Goal: Task Accomplishment & Management: Manage account settings

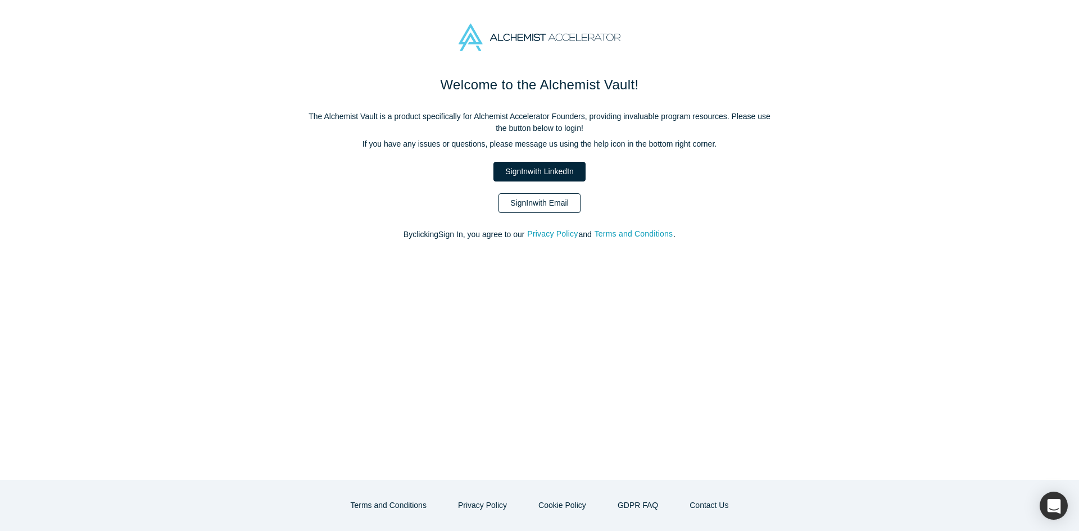
click at [546, 208] on link "Sign In with Email" at bounding box center [539, 203] width 82 height 20
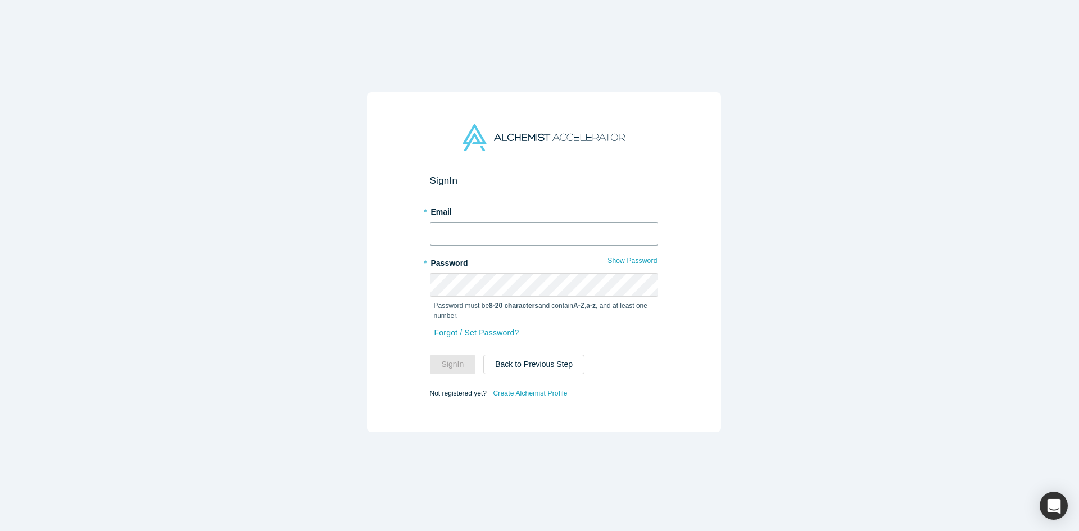
click at [545, 230] on input "text" at bounding box center [544, 234] width 228 height 24
click at [545, 231] on input "text" at bounding box center [544, 234] width 228 height 24
type input "[EMAIL_ADDRESS][DOMAIN_NAME]"
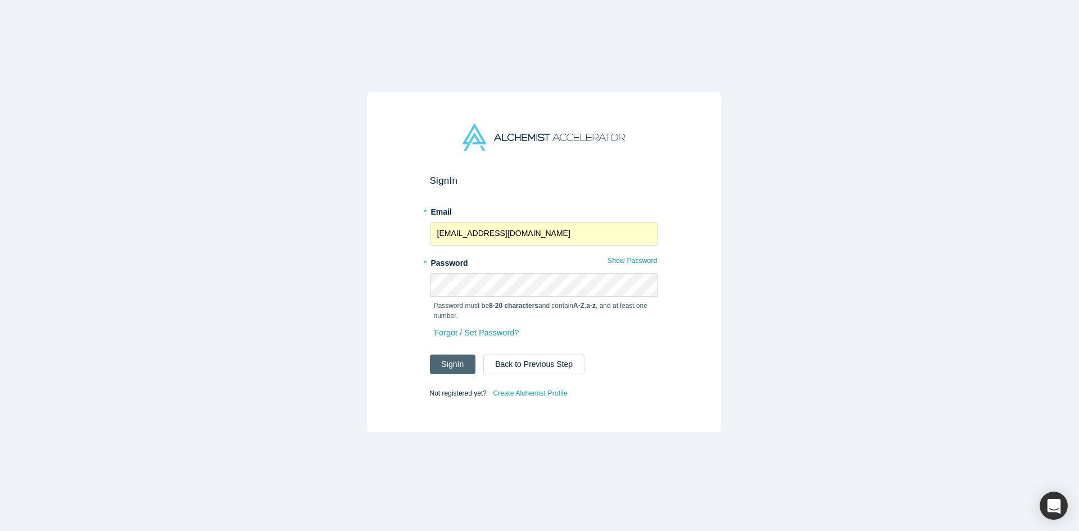
click at [440, 367] on button "Sign In" at bounding box center [453, 365] width 46 height 20
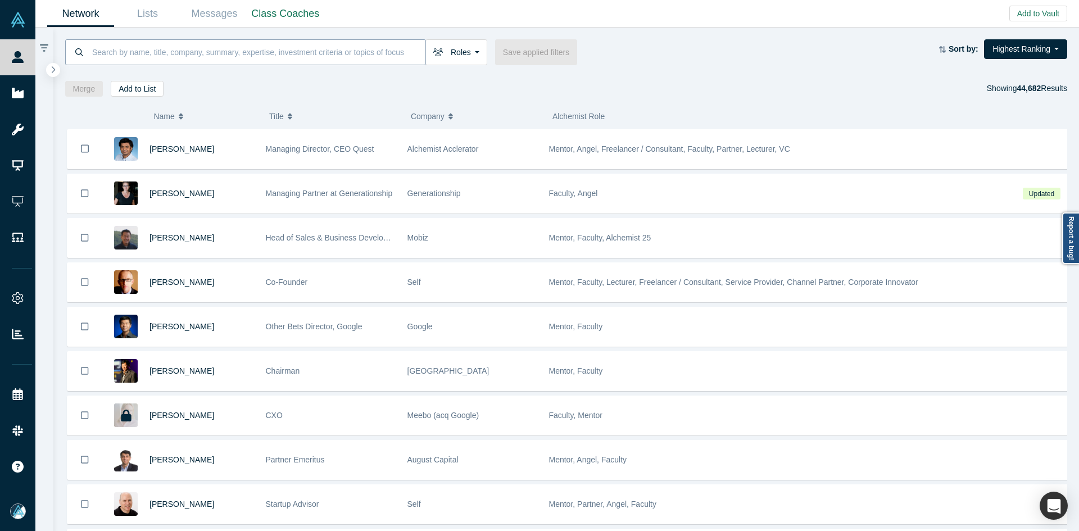
click at [294, 58] on input at bounding box center [258, 52] width 334 height 26
paste input "[PERSON_NAME]"
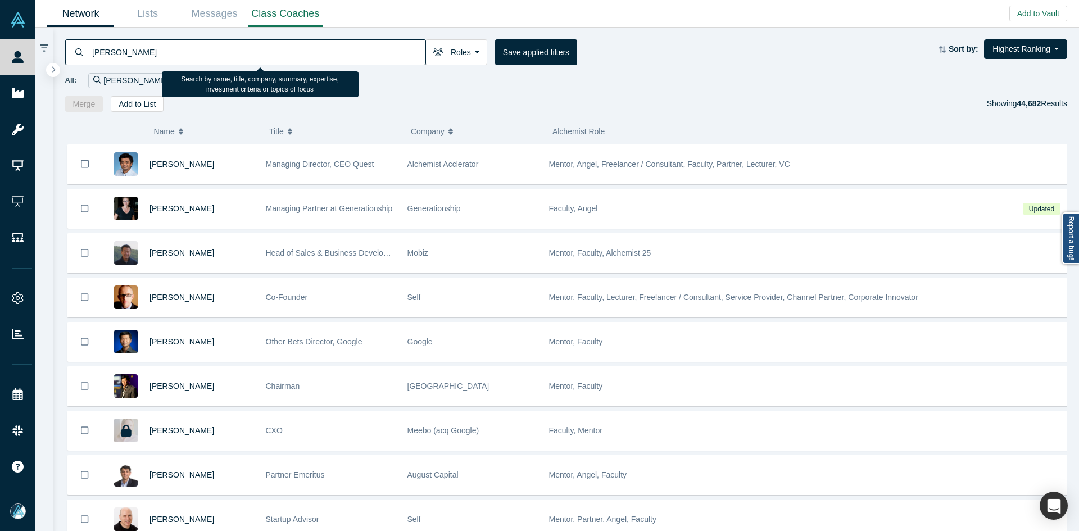
type input "[PERSON_NAME]"
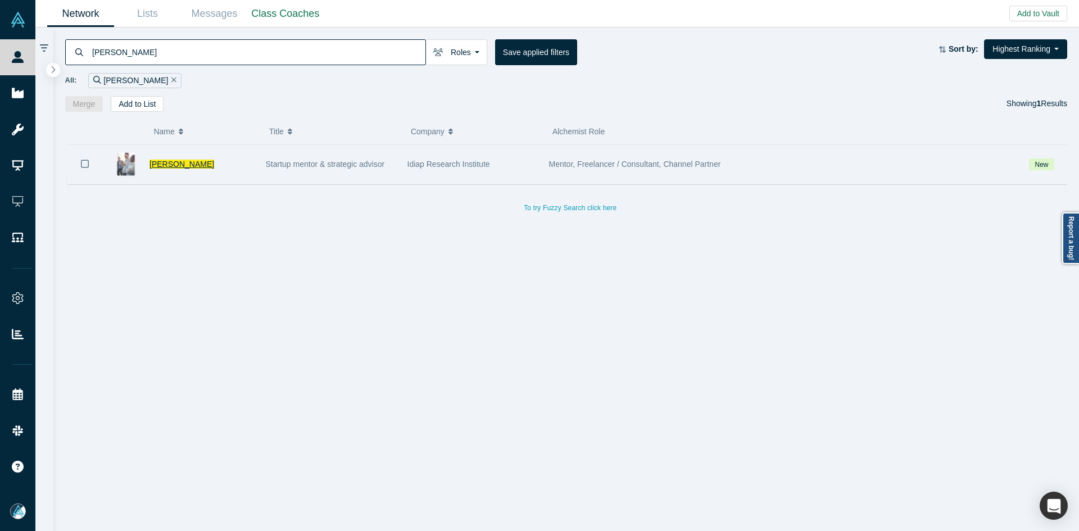
click at [158, 167] on span "[PERSON_NAME]" at bounding box center [181, 164] width 65 height 9
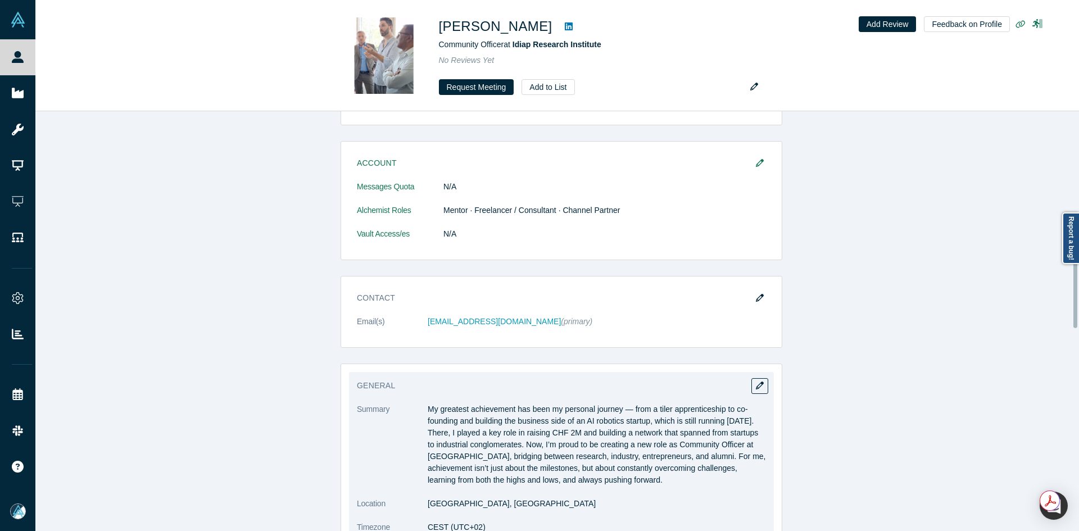
scroll to position [674, 0]
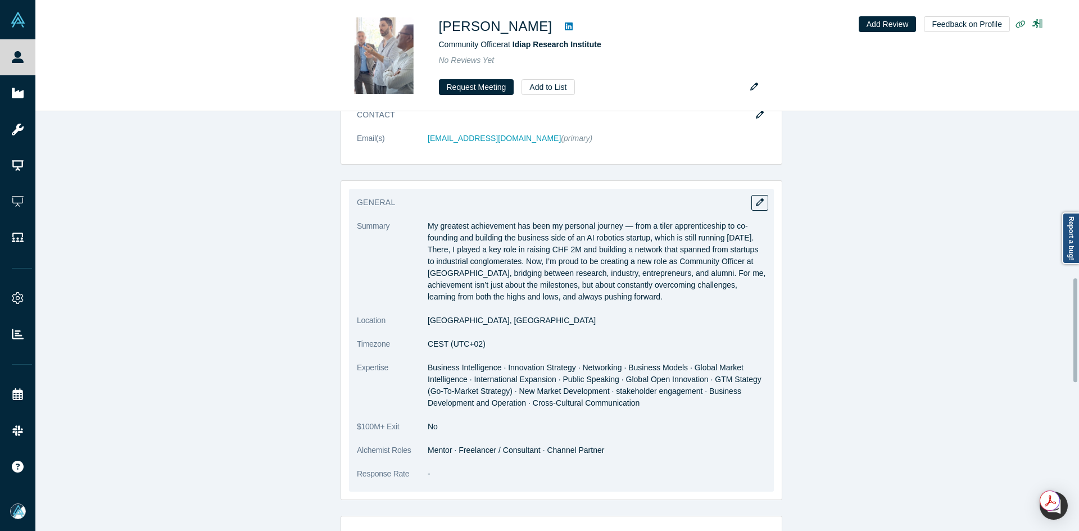
copy p "My greatest achievement has been my personal journey — from a tiler apprentices…"
drag, startPoint x: 425, startPoint y: 225, endPoint x: 706, endPoint y: 301, distance: 290.8
click at [706, 301] on p "My greatest achievement has been my personal journey — from a tiler apprentices…" at bounding box center [597, 261] width 338 height 83
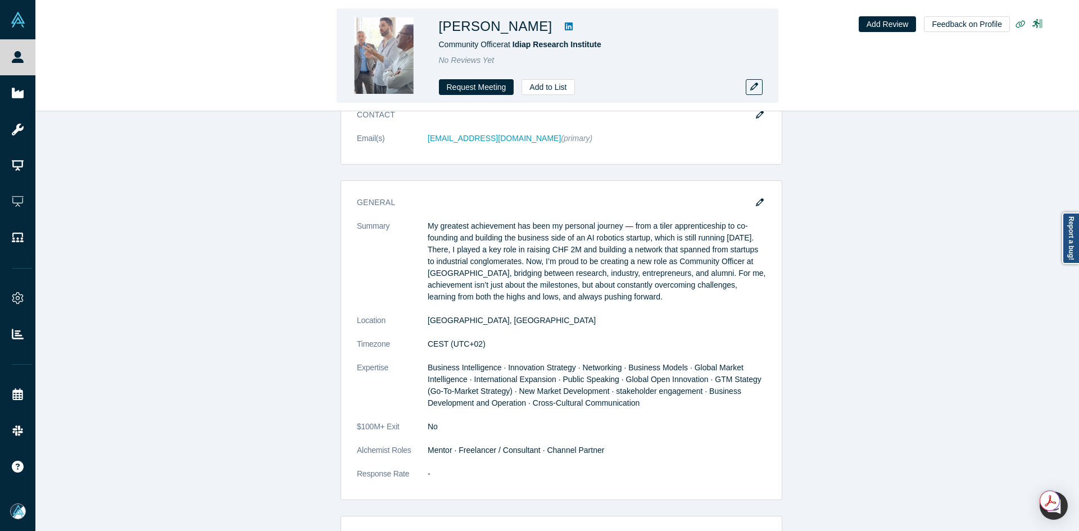
click at [560, 25] on link at bounding box center [568, 26] width 17 height 13
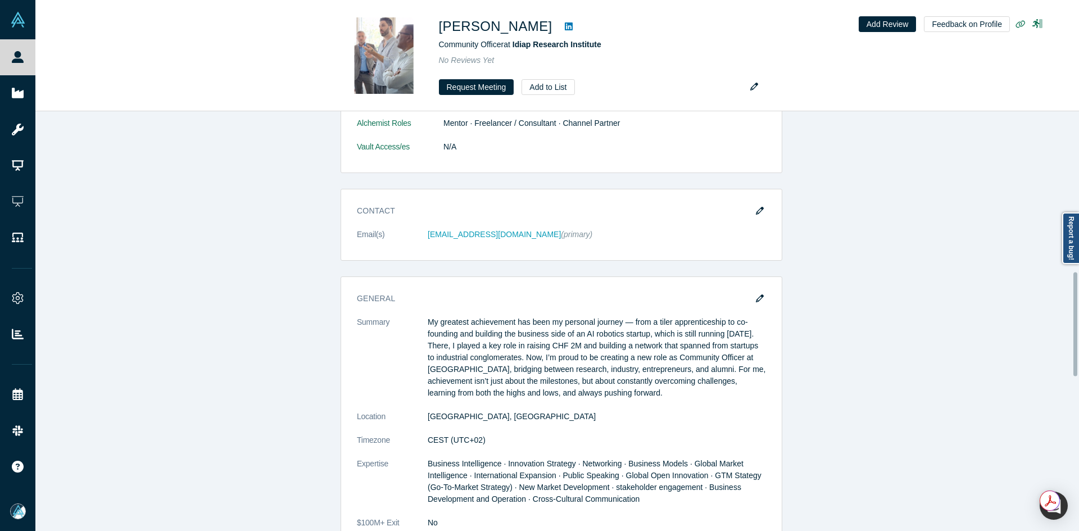
scroll to position [712, 0]
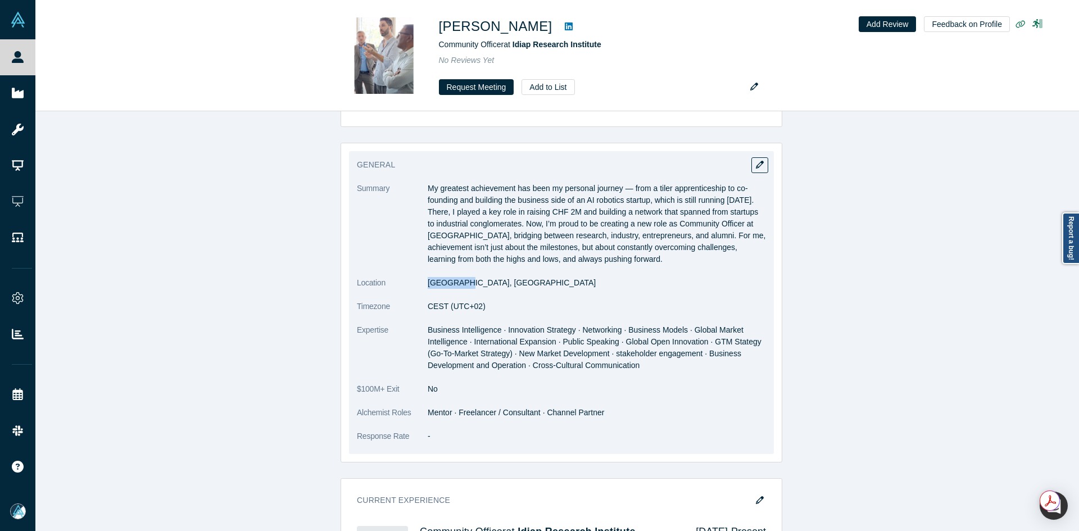
copy dd "[GEOGRAPHIC_DATA],"
drag, startPoint x: 458, startPoint y: 285, endPoint x: 424, endPoint y: 283, distance: 34.3
click at [428, 283] on dd "[GEOGRAPHIC_DATA], [GEOGRAPHIC_DATA]" at bounding box center [597, 283] width 338 height 12
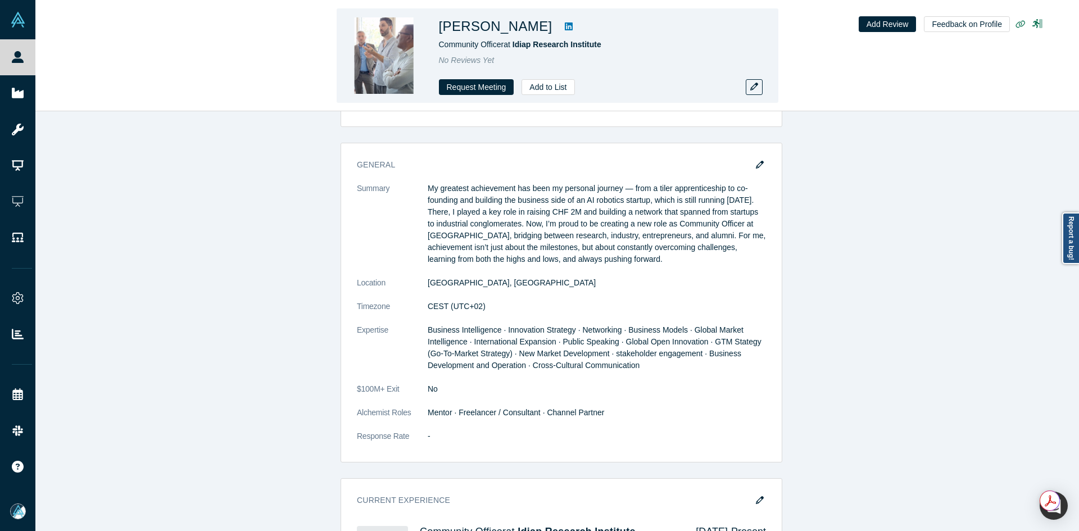
click at [544, 29] on h1 "[PERSON_NAME]" at bounding box center [495, 26] width 113 height 20
click at [552, 30] on div at bounding box center [568, 26] width 33 height 20
copy h1 "[PERSON_NAME]"
drag, startPoint x: 545, startPoint y: 29, endPoint x: 442, endPoint y: 27, distance: 103.4
click at [442, 27] on h1 "[PERSON_NAME]" at bounding box center [495, 26] width 113 height 20
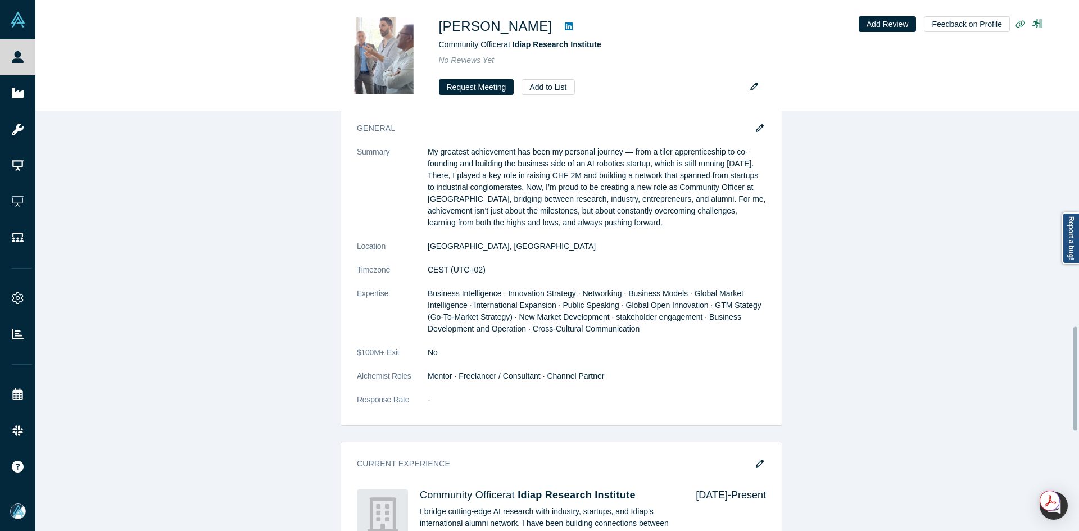
scroll to position [543, 0]
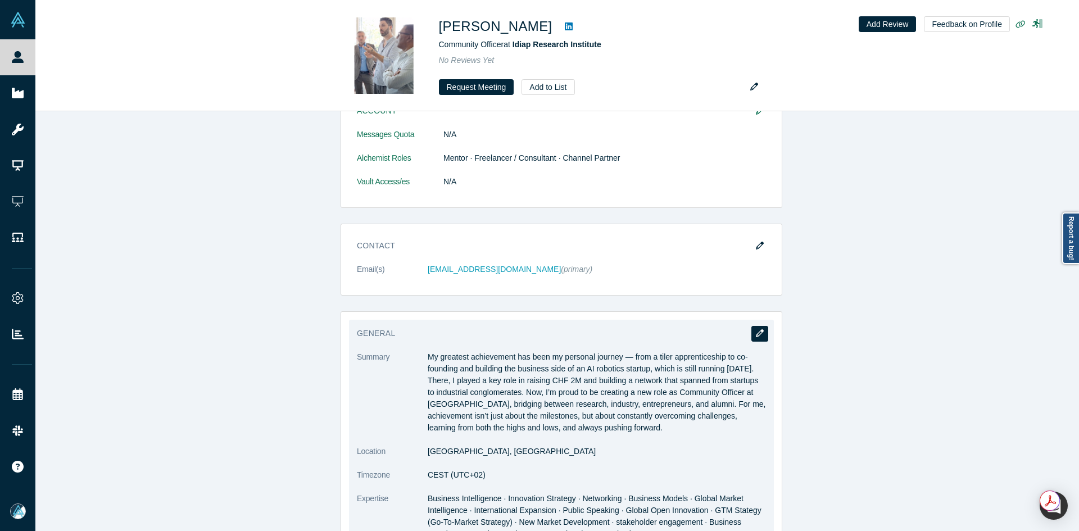
drag, startPoint x: 759, startPoint y: 342, endPoint x: 757, endPoint y: 335, distance: 6.6
click at [757, 338] on div "General Summary My greatest achievement has been my personal journey — from a t…" at bounding box center [561, 471] width 442 height 320
click at [753, 320] on div "General Summary My greatest achievement has been my personal journey — from a t…" at bounding box center [561, 471] width 425 height 303
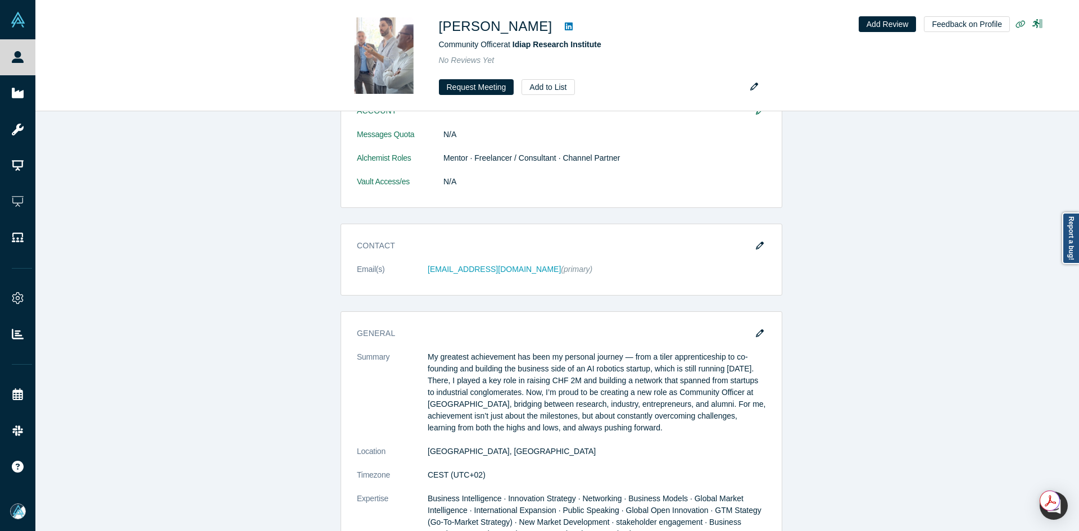
click at [756, 333] on icon "button" at bounding box center [760, 333] width 8 height 8
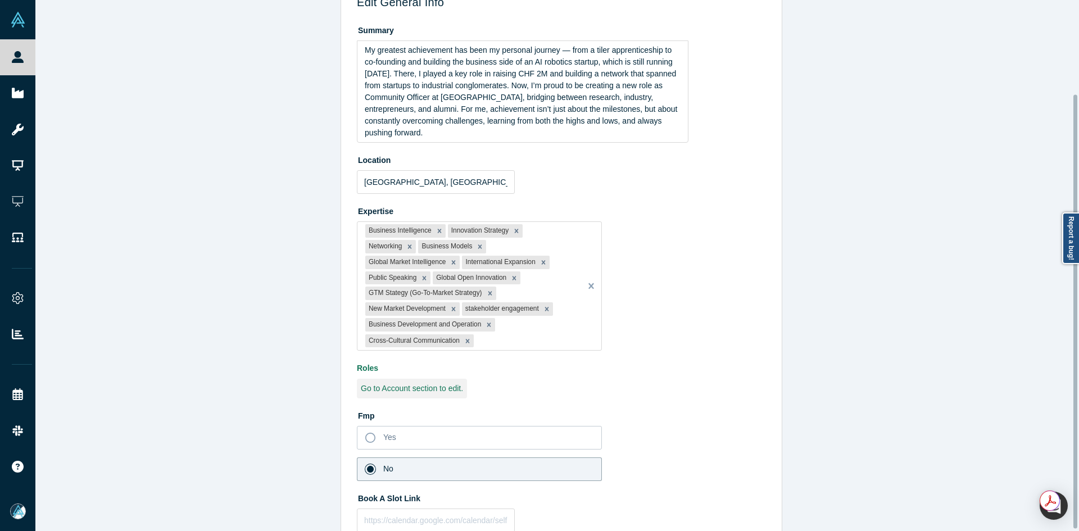
scroll to position [117, 0]
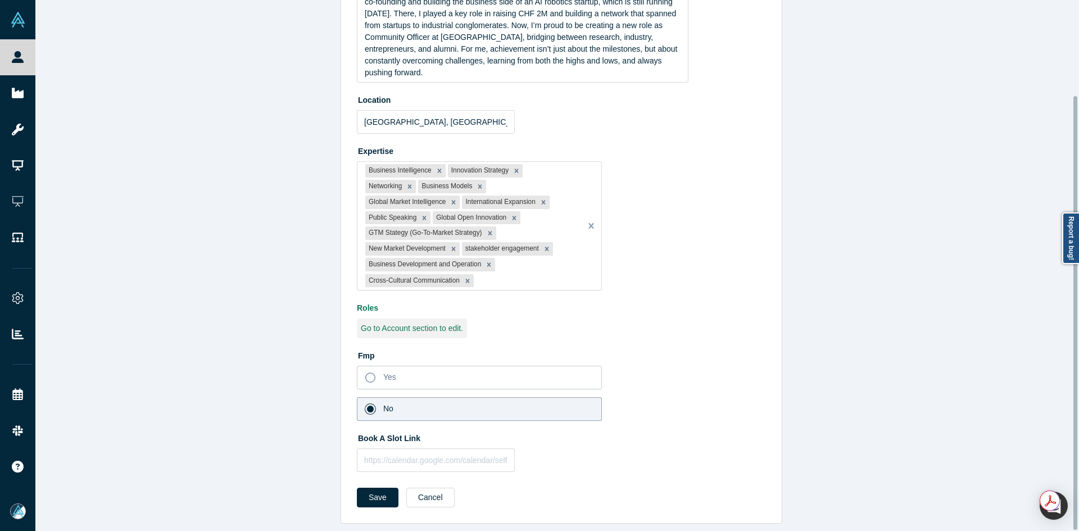
click at [446, 436] on label "Book A Slot Link" at bounding box center [561, 437] width 409 height 16
click at [444, 453] on input "text" at bounding box center [436, 460] width 158 height 24
paste input "[URL][DOMAIN_NAME]"
type input "[URL][DOMAIN_NAME]"
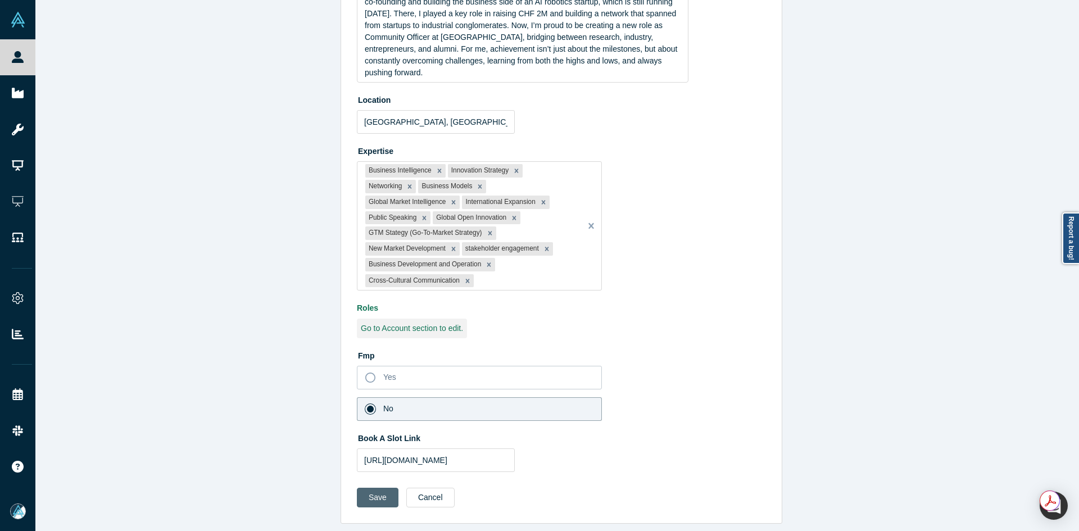
click at [377, 493] on button "Save" at bounding box center [378, 498] width 42 height 20
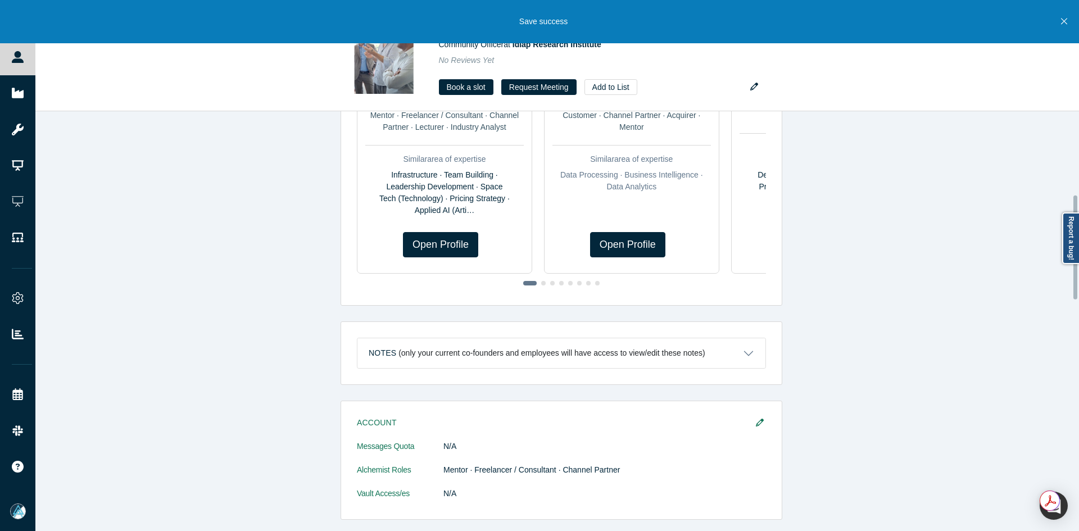
scroll to position [337, 0]
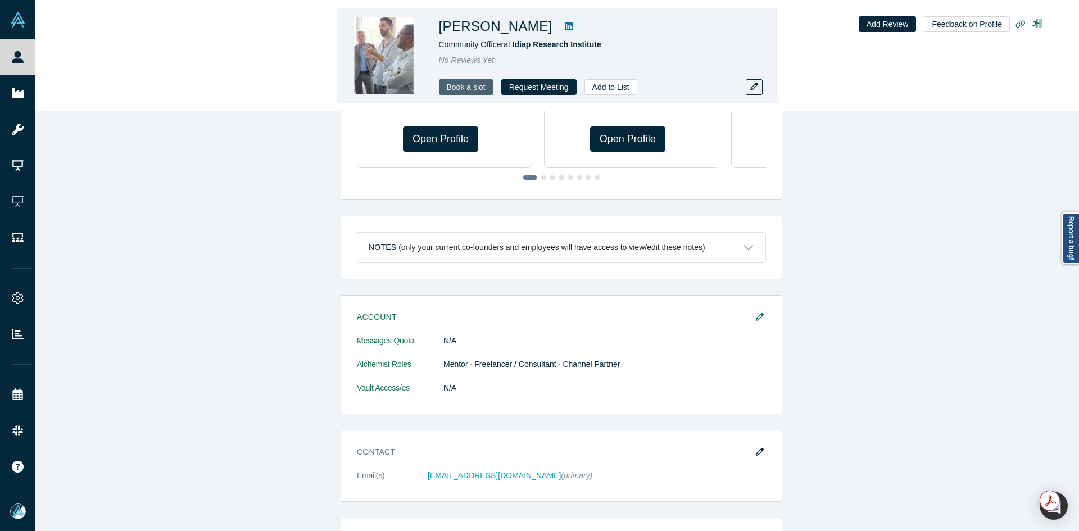
click at [474, 87] on link "Book a slot" at bounding box center [466, 87] width 54 height 16
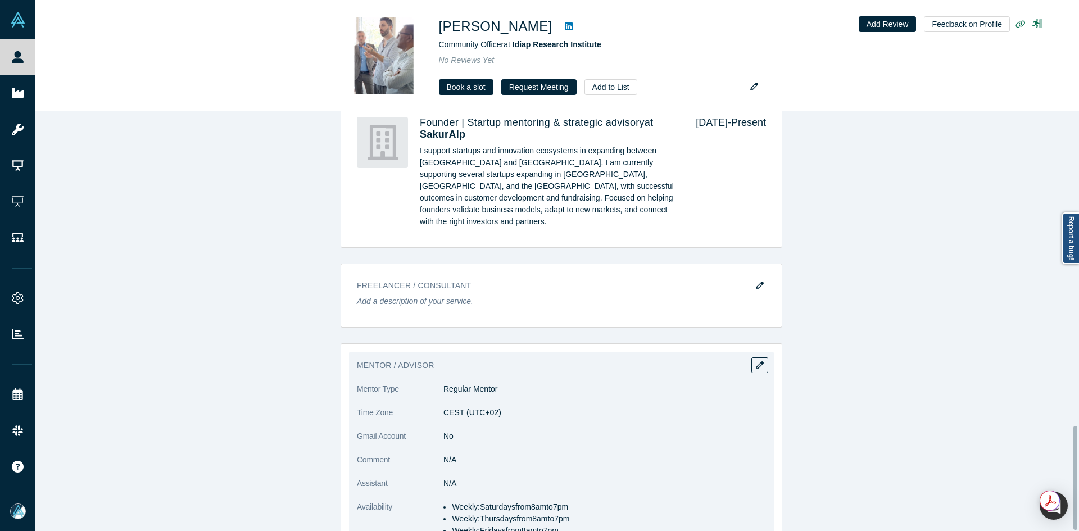
scroll to position [1274, 0]
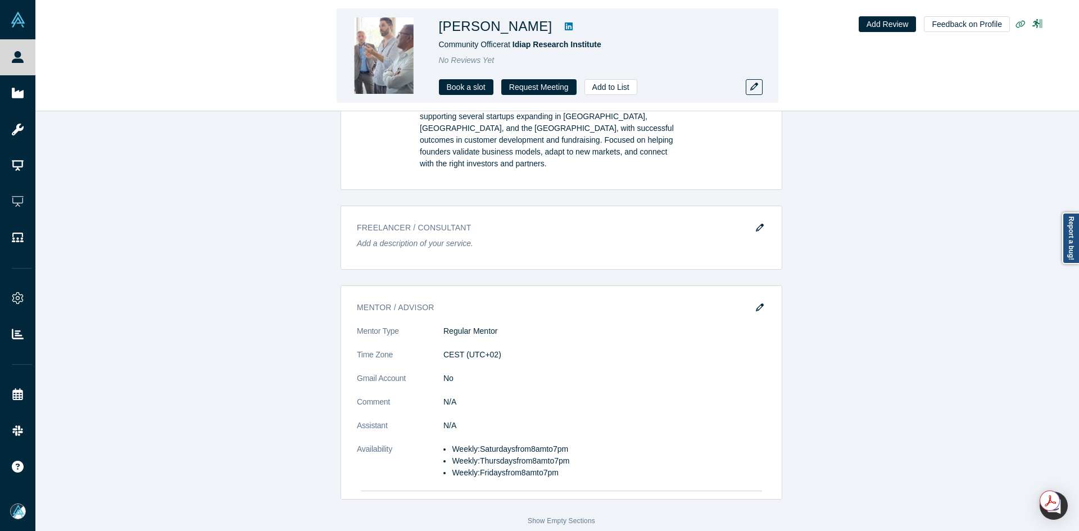
click at [40, 65] on div "[PERSON_NAME] Community Officer at [GEOGRAPHIC_DATA] No Reviews Yet Book a slot…" at bounding box center [556, 56] width 1043 height 111
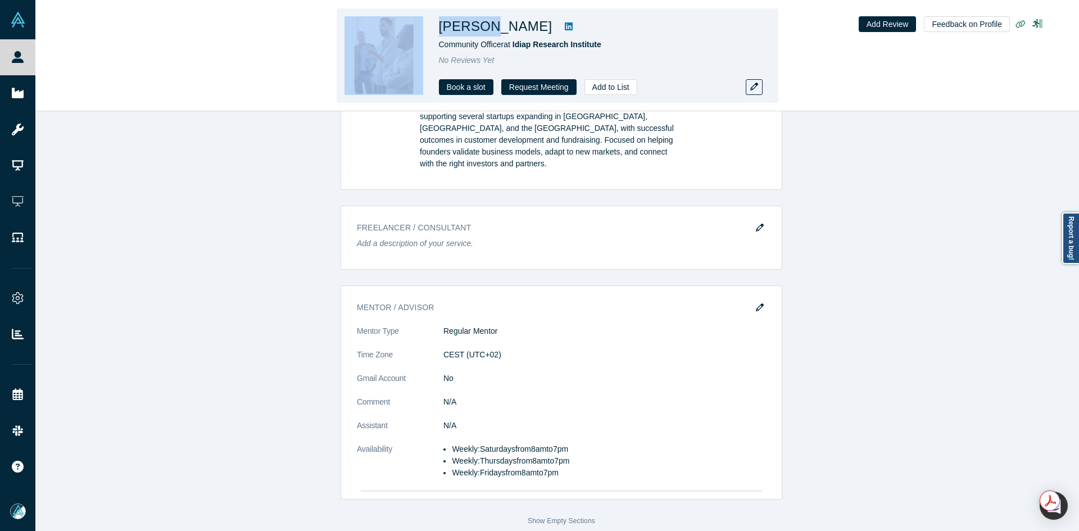
click at [40, 65] on div "[PERSON_NAME] Community Officer at [GEOGRAPHIC_DATA] No Reviews Yet Book a slot…" at bounding box center [556, 56] width 1043 height 111
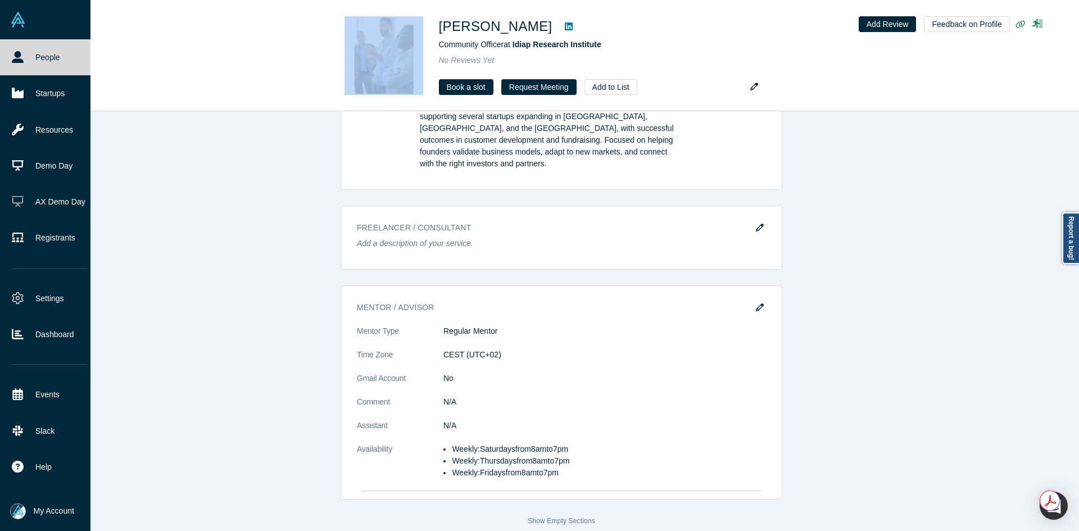
click at [25, 60] on link "People" at bounding box center [49, 57] width 99 height 36
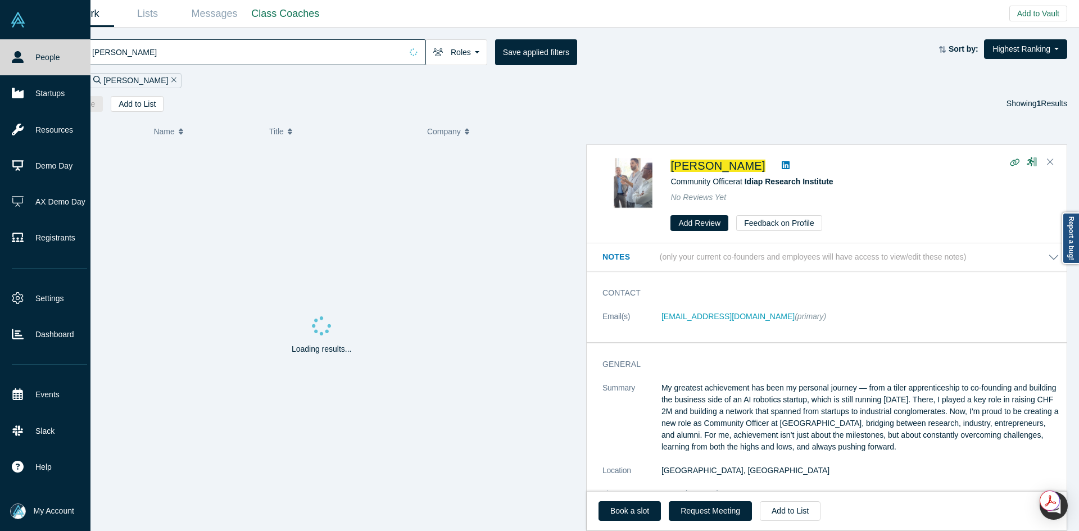
click at [25, 60] on link "People" at bounding box center [49, 57] width 99 height 36
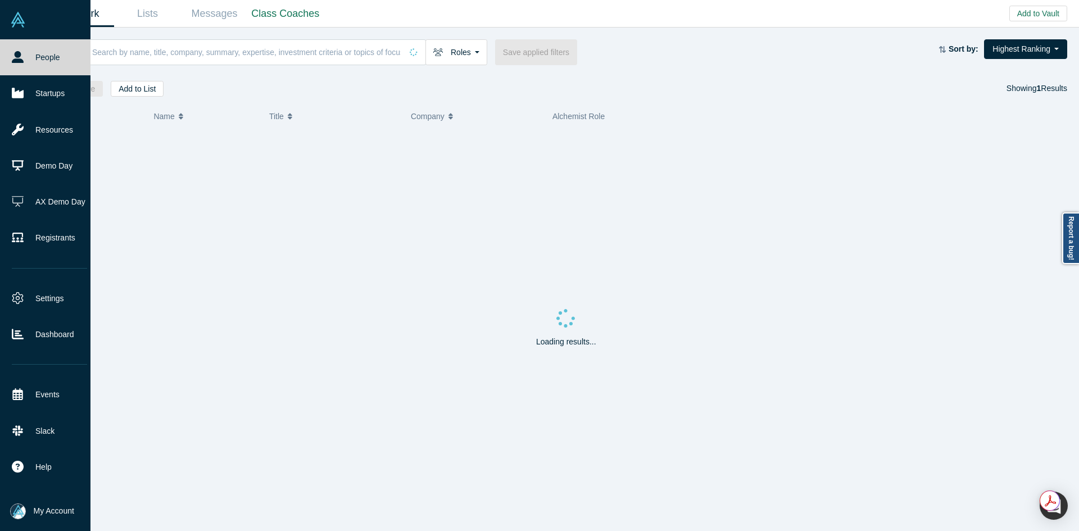
click at [25, 60] on link "People" at bounding box center [49, 57] width 99 height 36
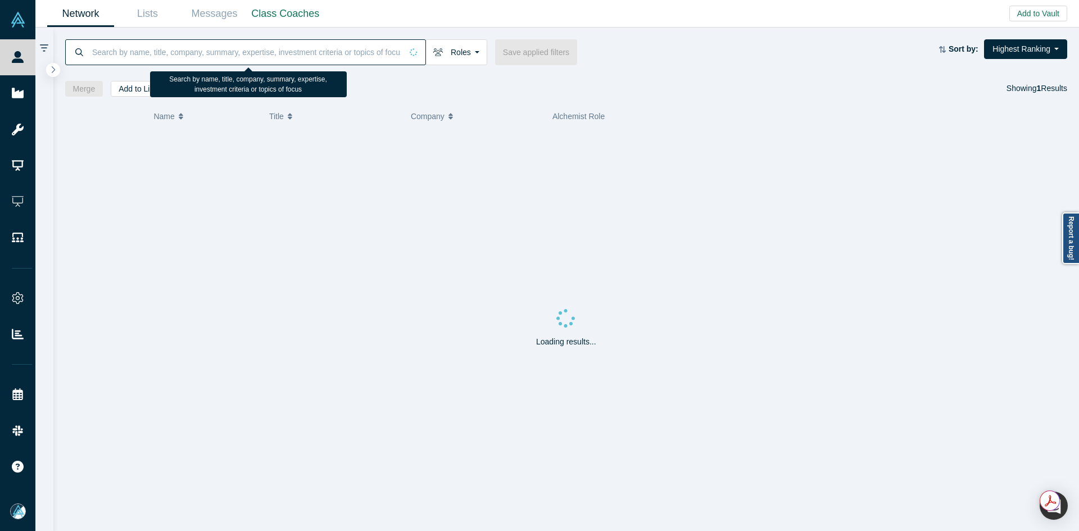
click at [248, 51] on input at bounding box center [246, 52] width 311 height 26
paste input "[PERSON_NAME]"
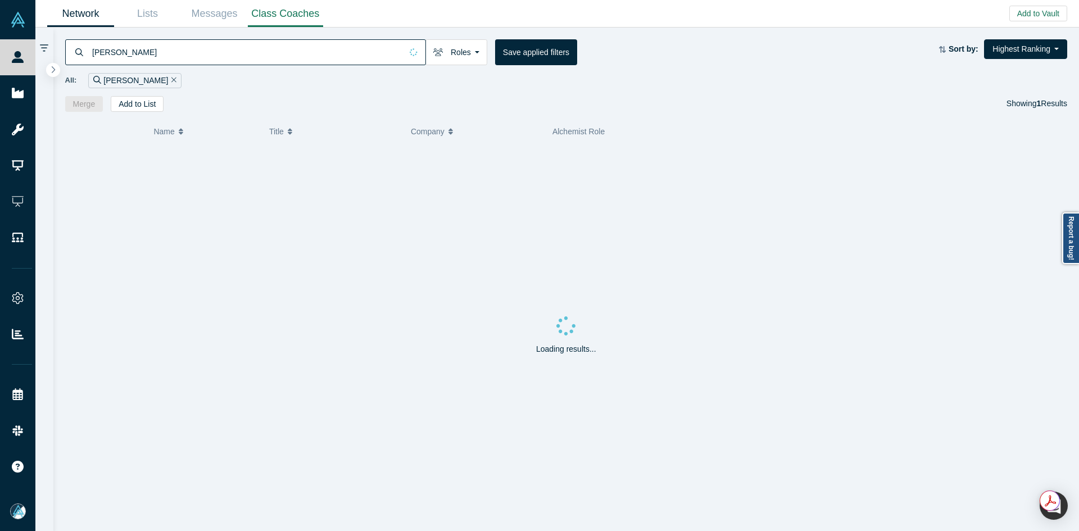
type input "[PERSON_NAME]"
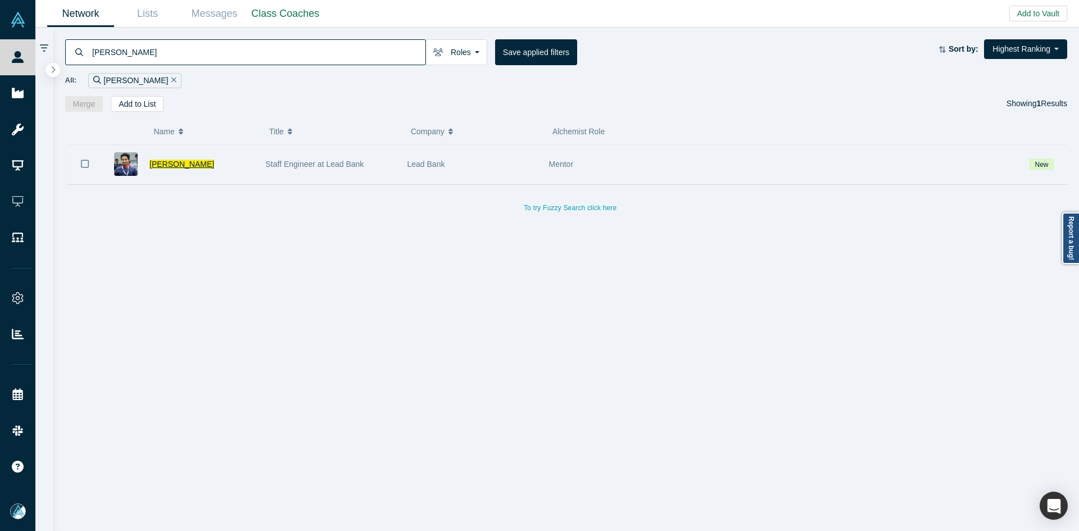
click at [179, 164] on span "[PERSON_NAME]" at bounding box center [181, 164] width 65 height 9
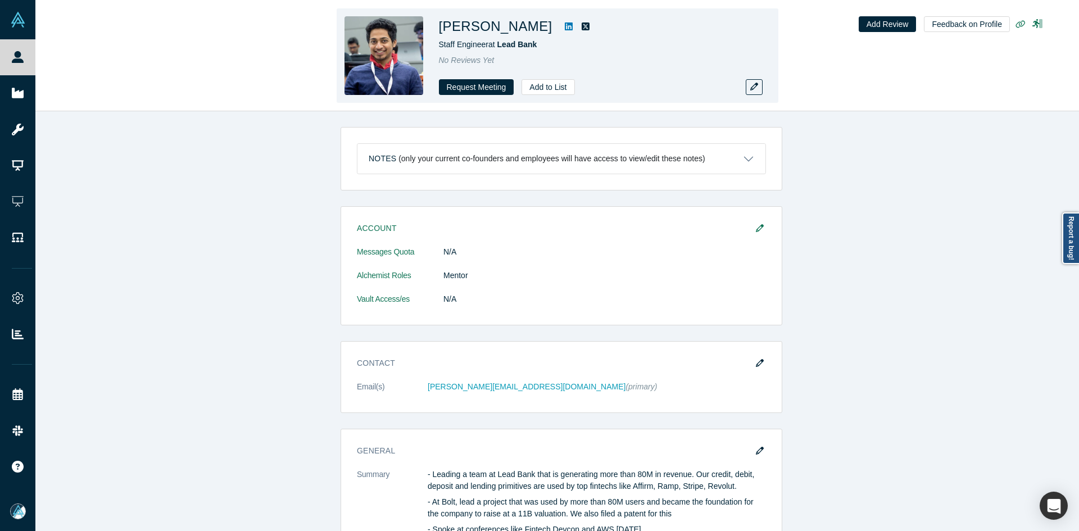
click at [560, 25] on link at bounding box center [568, 26] width 17 height 13
copy h1 "[PERSON_NAME]"
drag, startPoint x: 522, startPoint y: 29, endPoint x: 443, endPoint y: 26, distance: 79.3
click at [443, 26] on h1 "[PERSON_NAME]" at bounding box center [495, 26] width 113 height 20
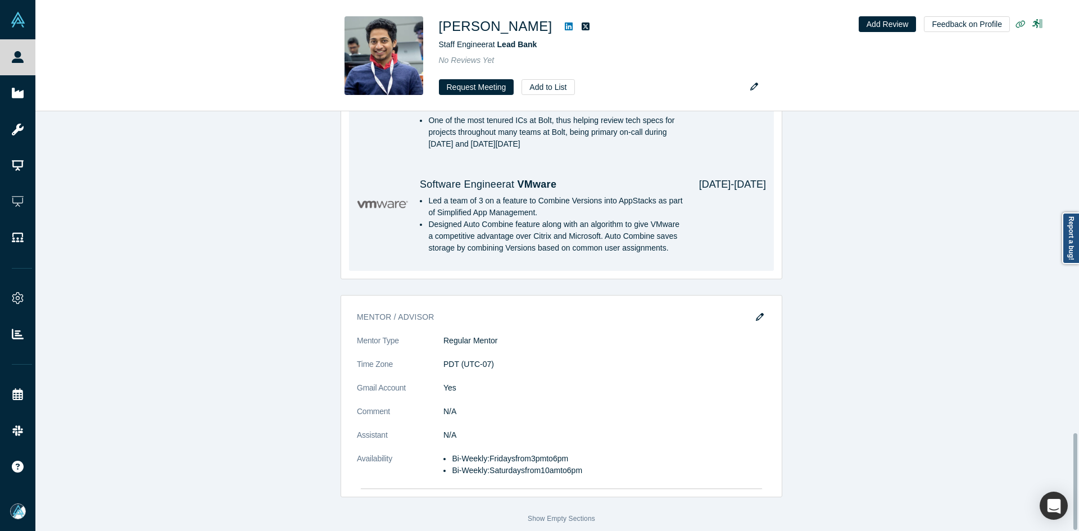
scroll to position [1401, 0]
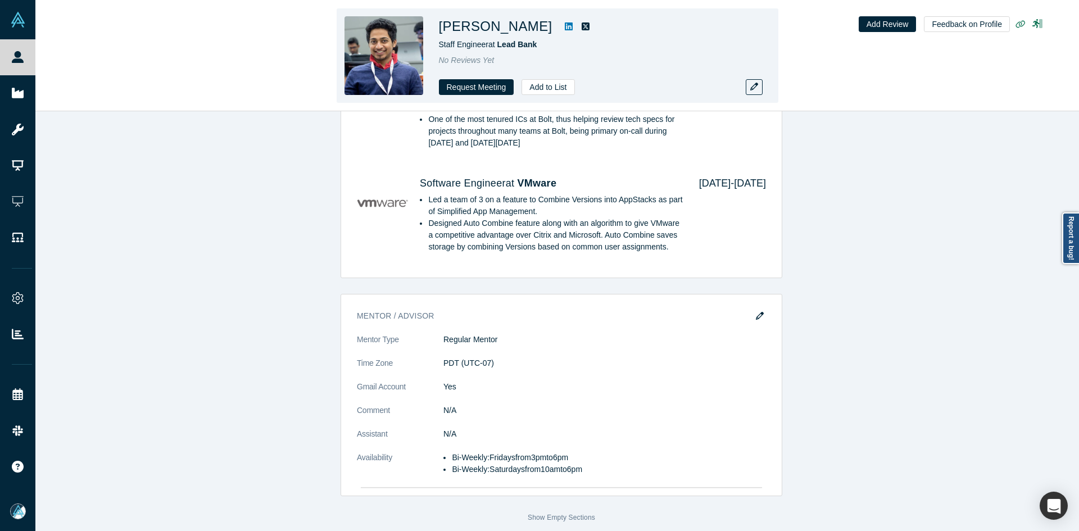
click at [565, 28] on icon at bounding box center [569, 26] width 8 height 8
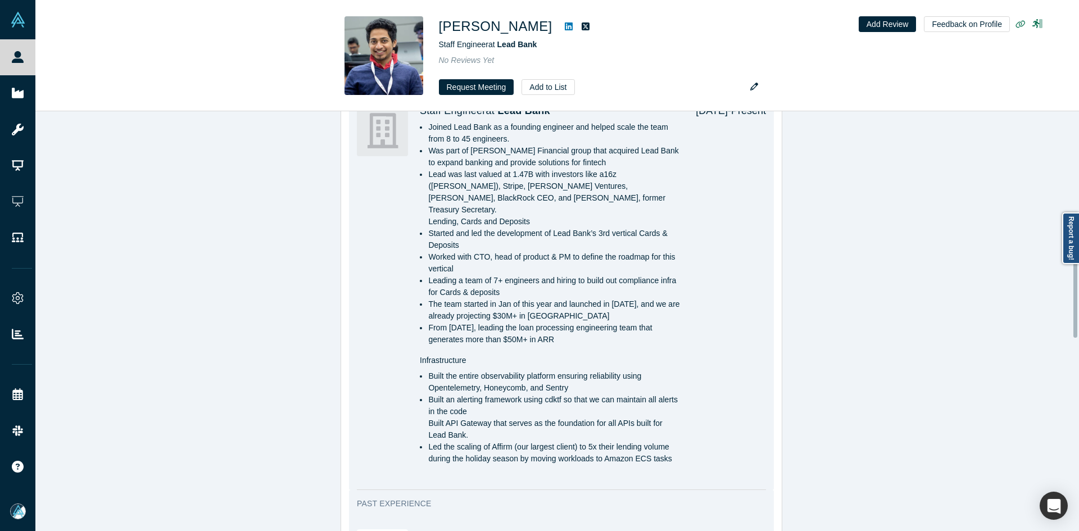
scroll to position [333, 0]
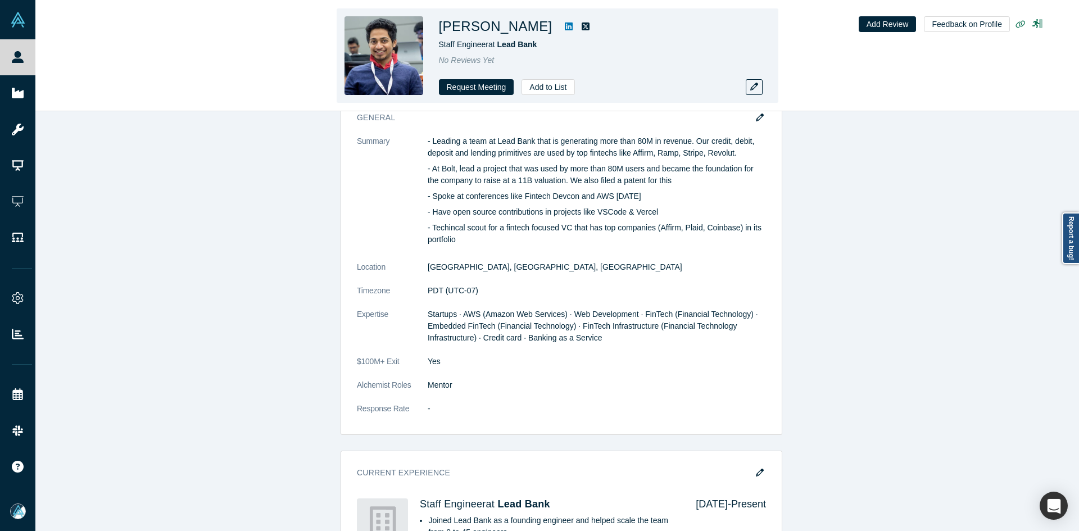
copy h1 "[PERSON_NAME]"
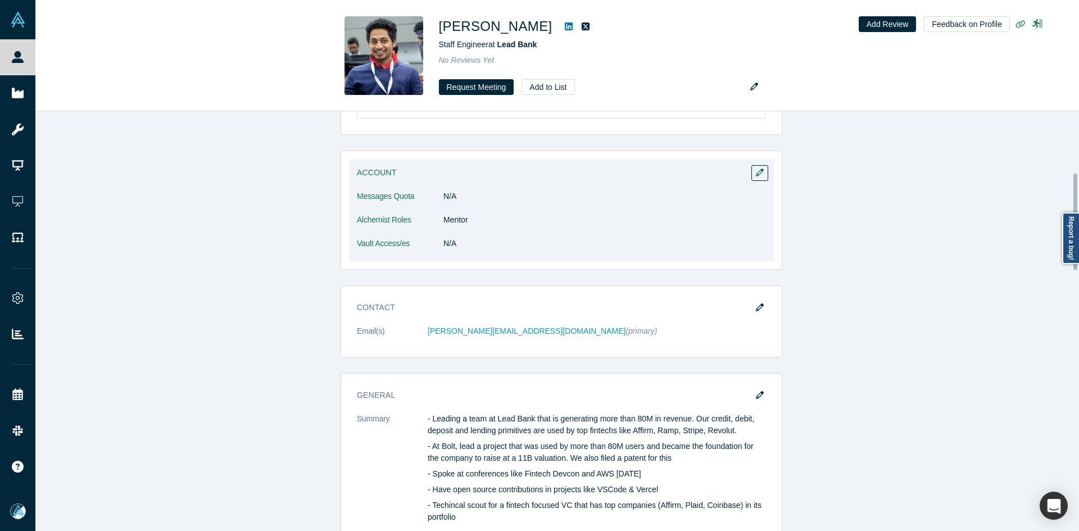
scroll to position [52, 0]
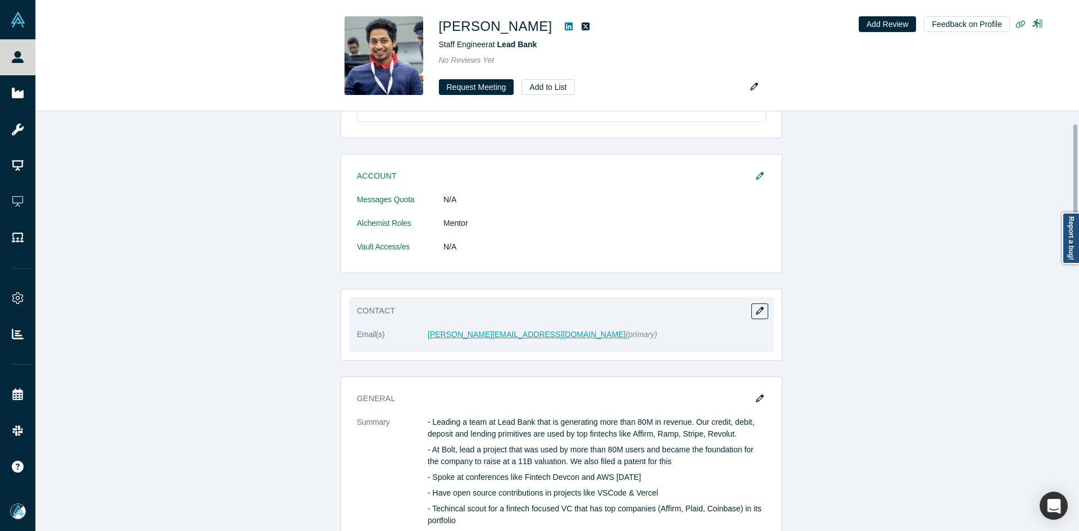
drag, startPoint x: 446, startPoint y: 325, endPoint x: 449, endPoint y: 337, distance: 13.0
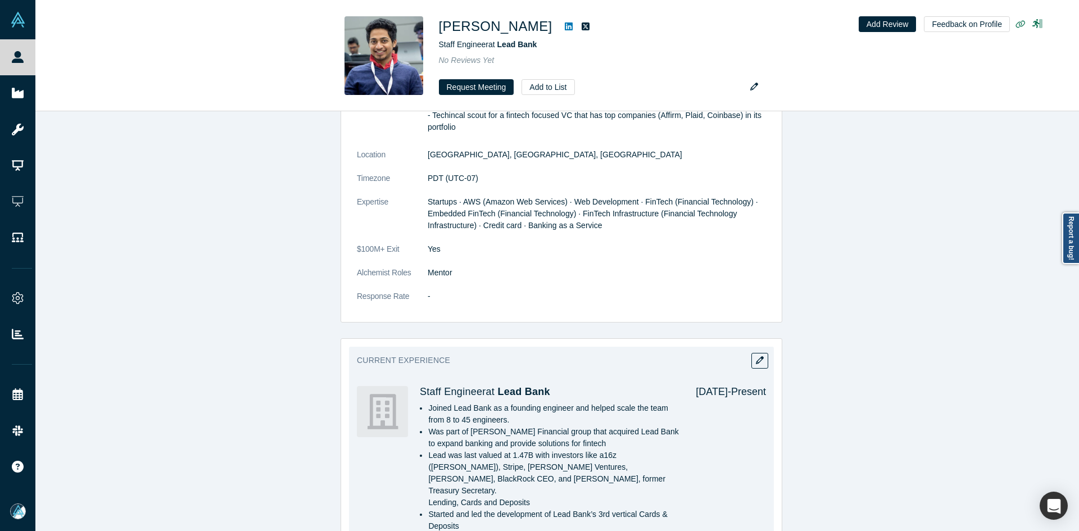
scroll to position [333, 0]
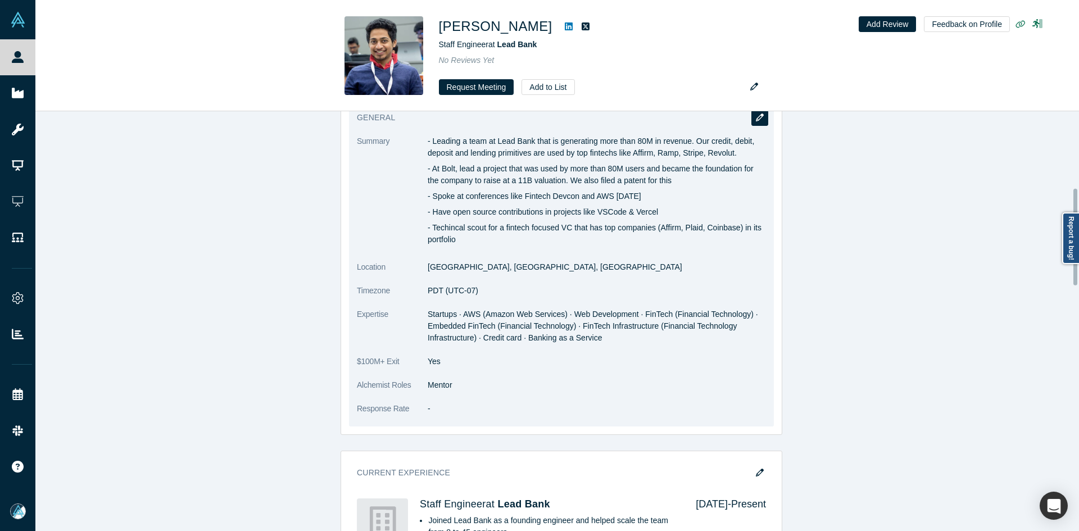
click at [755, 125] on button "button" at bounding box center [759, 118] width 17 height 16
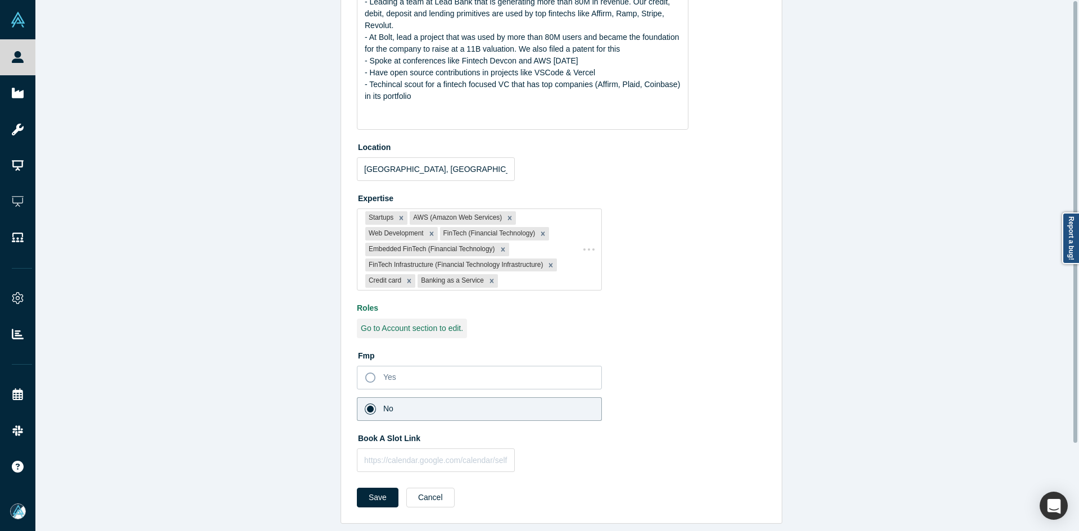
scroll to position [0, 0]
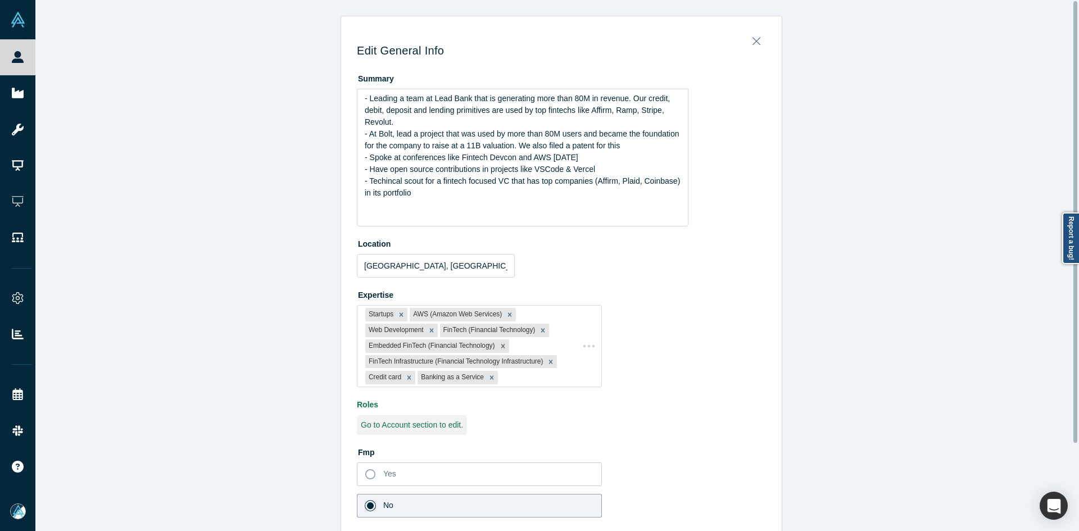
click at [756, 116] on div "Summary - Leading a team at Lead Bank that is generating more than 80M in reven…" at bounding box center [561, 147] width 409 height 157
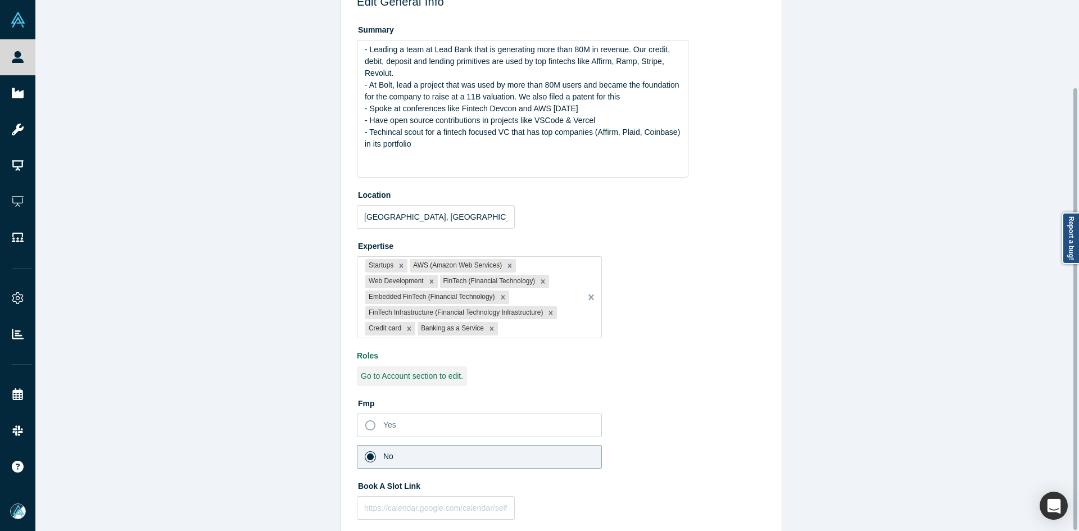
scroll to position [105, 0]
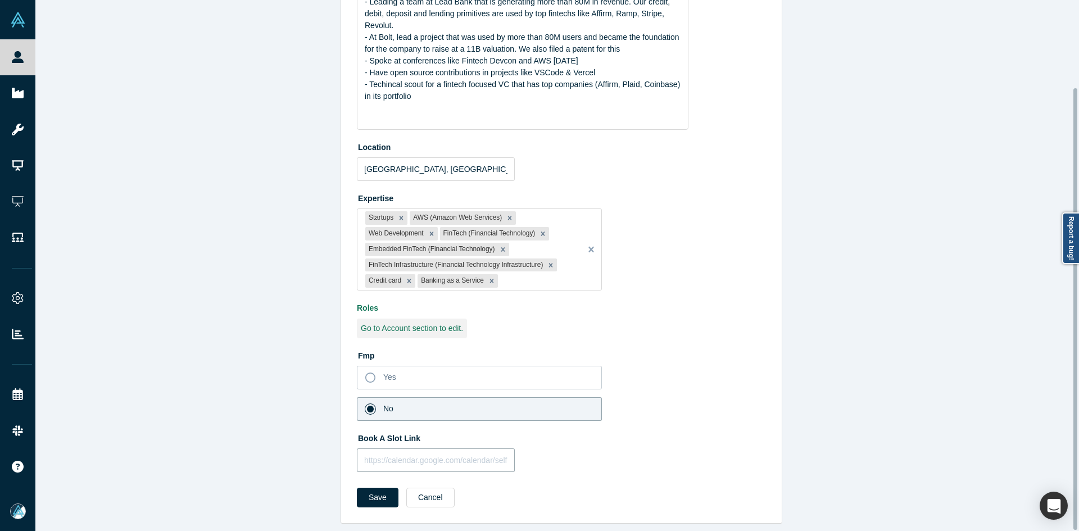
click at [408, 456] on input "text" at bounding box center [436, 460] width 158 height 24
paste input "[URL][DOMAIN_NAME]"
type input "[URL][DOMAIN_NAME]"
click at [365, 498] on button "Save" at bounding box center [378, 498] width 42 height 20
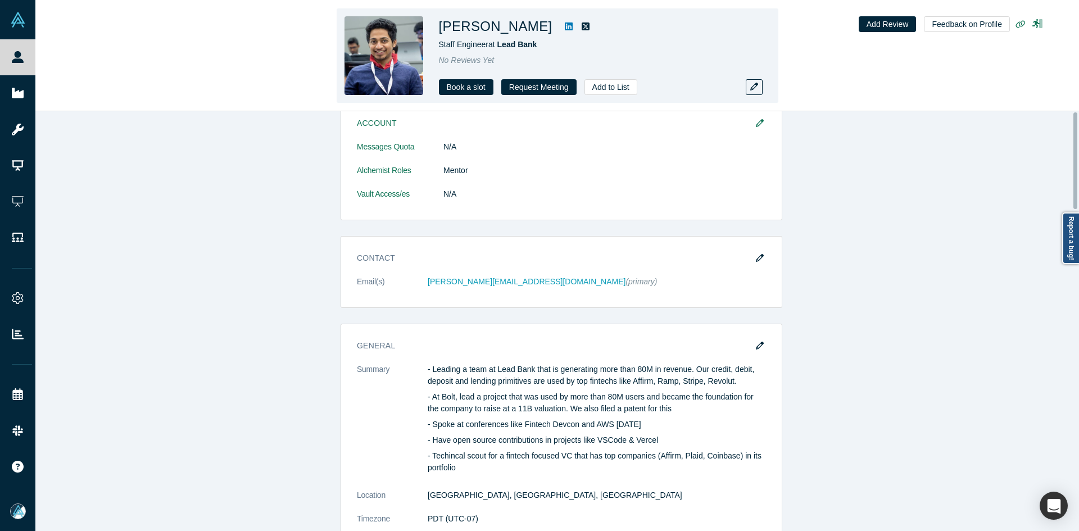
scroll to position [0, 0]
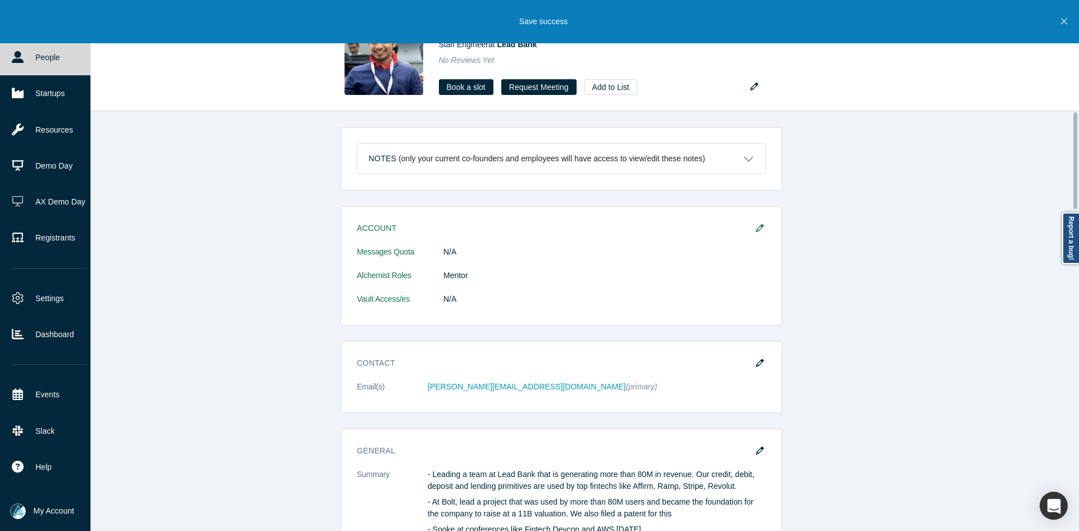
click at [34, 52] on link "People" at bounding box center [49, 57] width 99 height 36
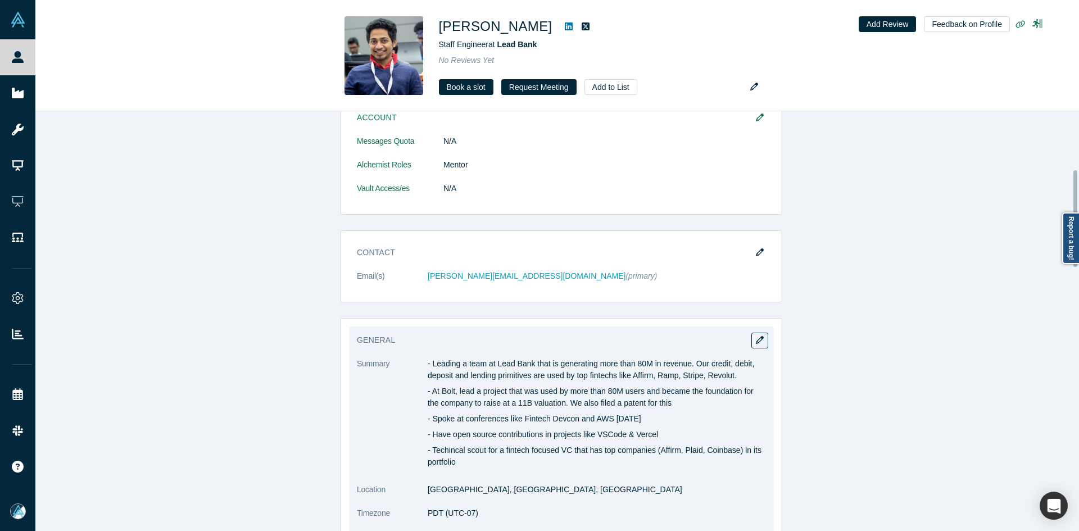
scroll to position [281, 0]
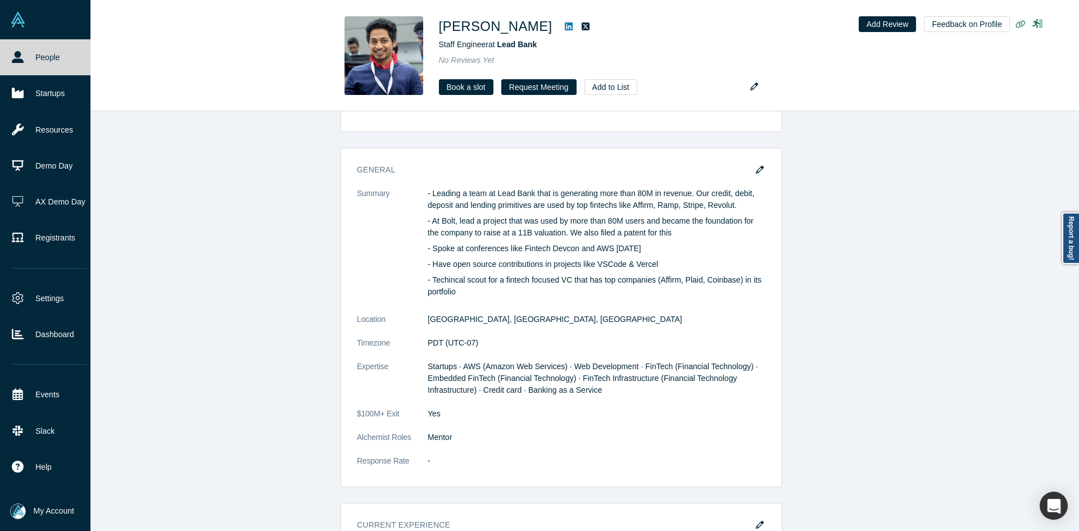
click at [0, 51] on link "People" at bounding box center [49, 57] width 99 height 36
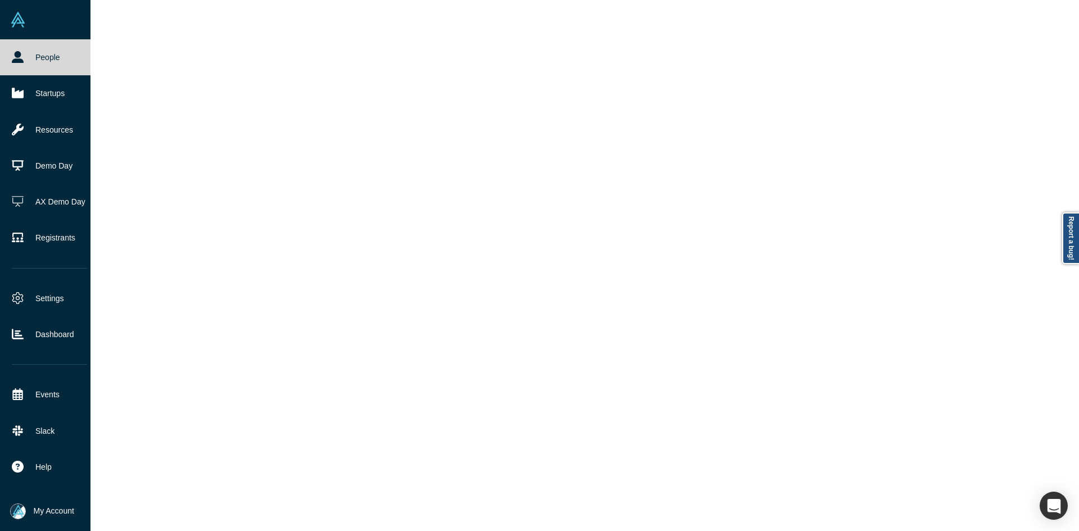
click at [0, 51] on link "People" at bounding box center [49, 57] width 99 height 36
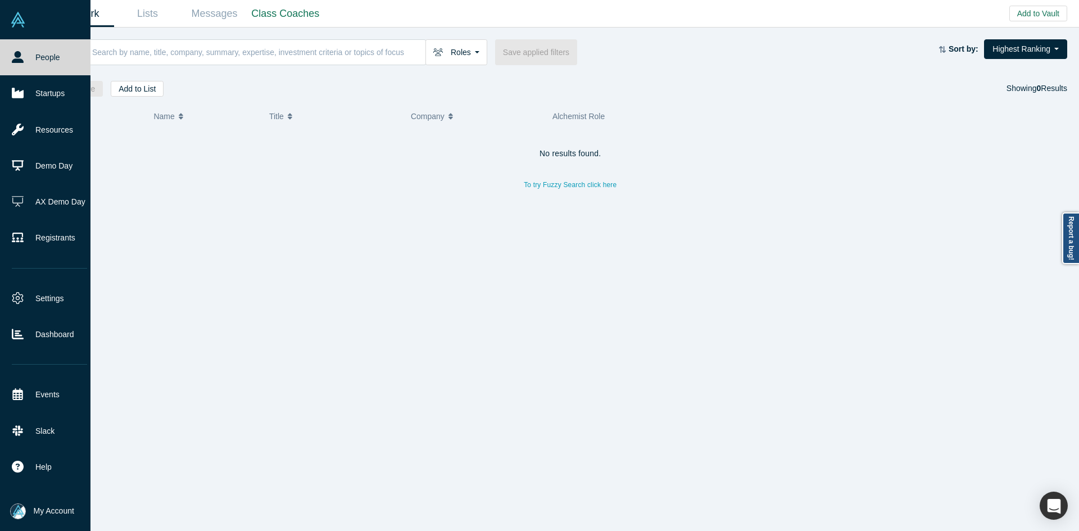
click at [0, 51] on link "People" at bounding box center [49, 57] width 99 height 36
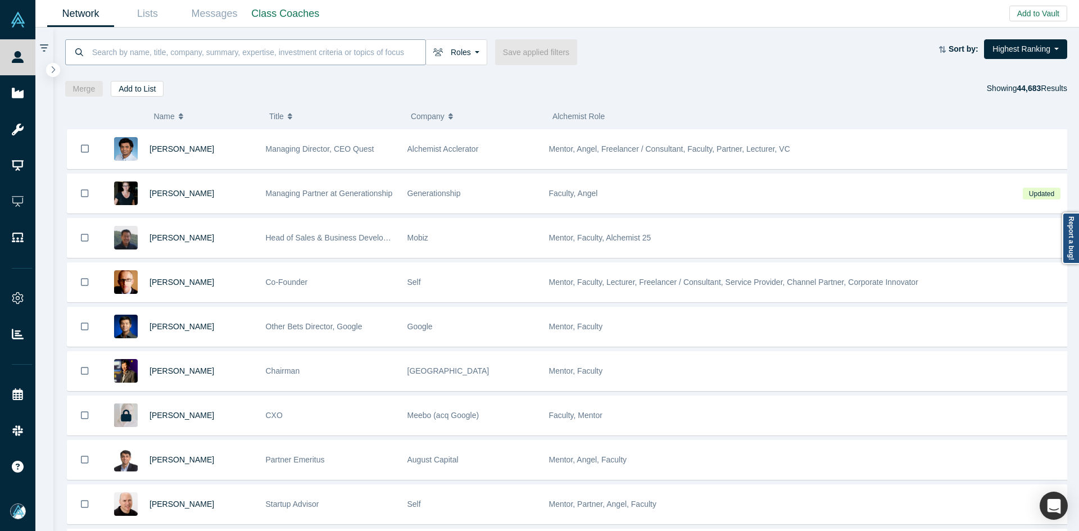
click at [302, 57] on input at bounding box center [258, 52] width 334 height 26
paste input "Staff Member"
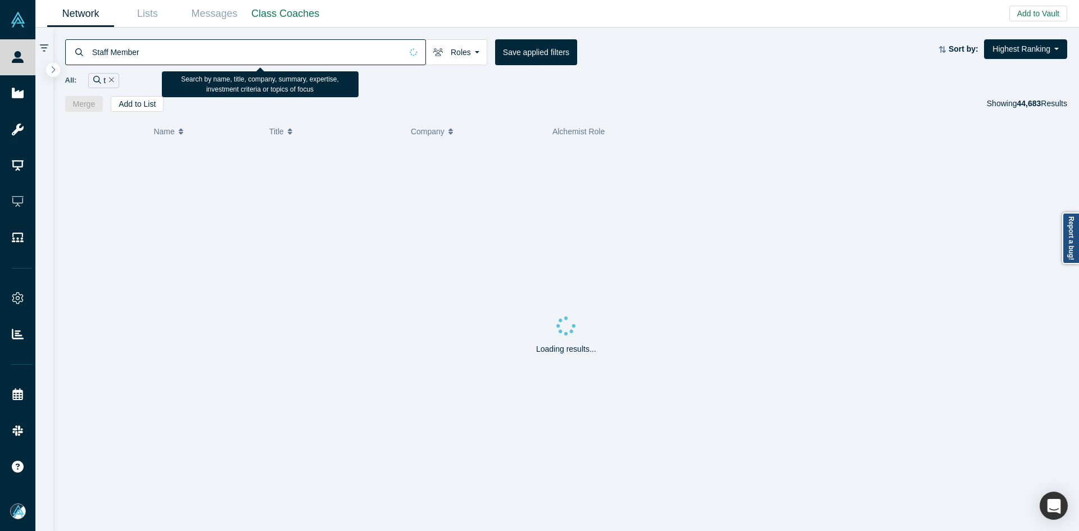
type input "t"
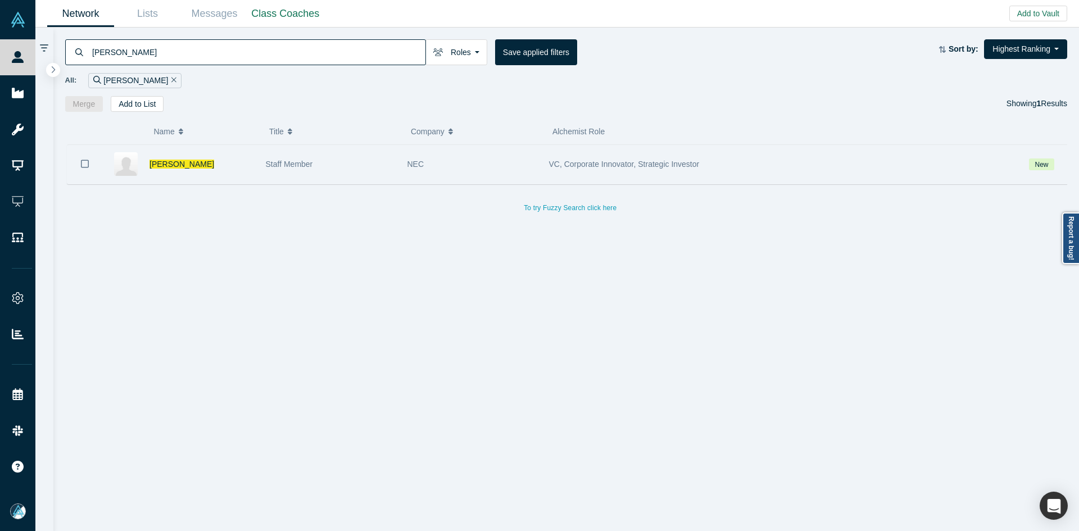
type input "[PERSON_NAME]"
click at [84, 163] on icon "Bookmark" at bounding box center [85, 163] width 8 height 11
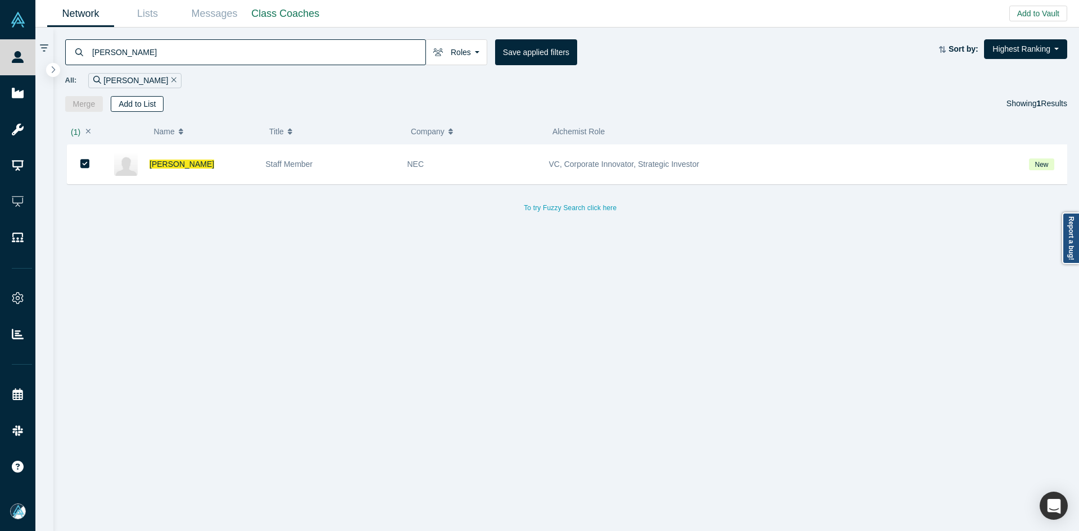
click at [141, 107] on button "Add to List" at bounding box center [137, 104] width 53 height 16
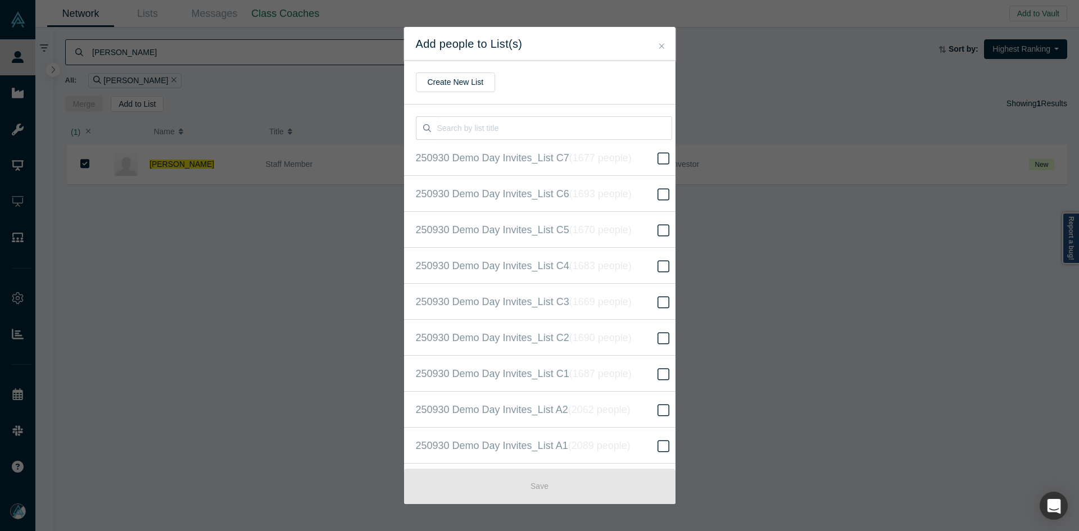
scroll to position [252, 0]
click at [612, 263] on icon "( 16307 people )" at bounding box center [613, 265] width 68 height 11
click at [0, 0] on input "250930 Demo Day Invites_Base List ( 16307 people )" at bounding box center [0, 0] width 0 height 0
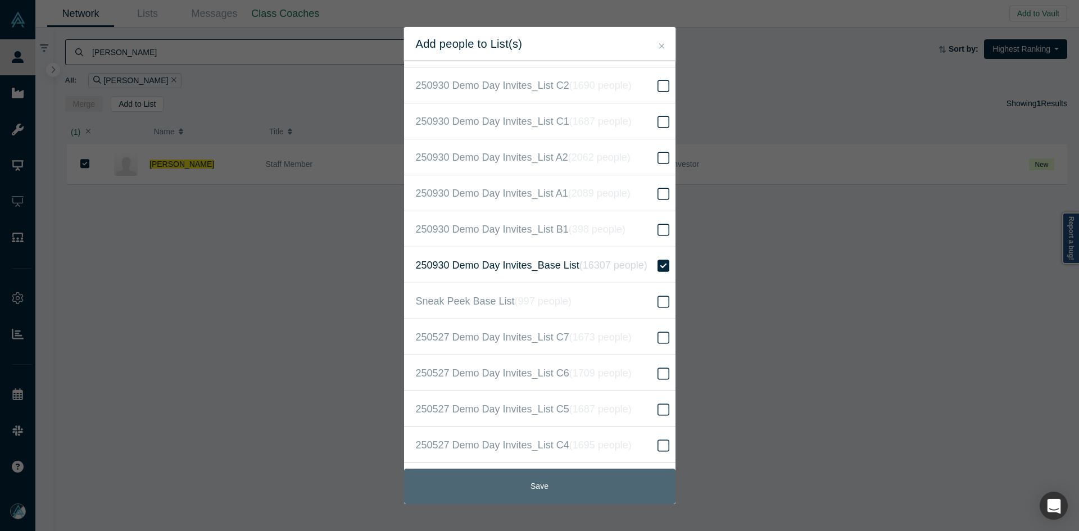
click at [571, 487] on button "Save" at bounding box center [539, 486] width 271 height 35
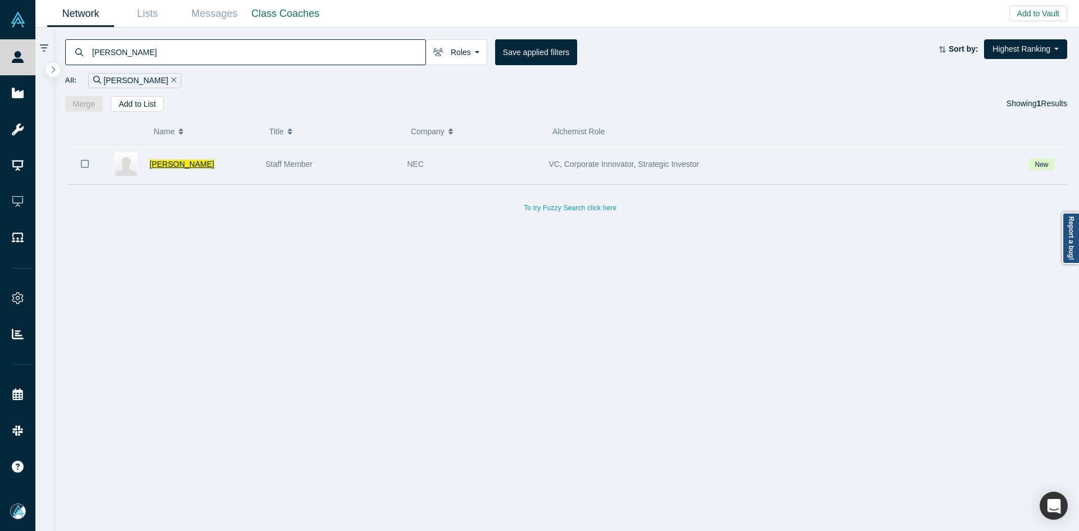
click at [170, 166] on span "Yuki Isobe" at bounding box center [181, 164] width 65 height 9
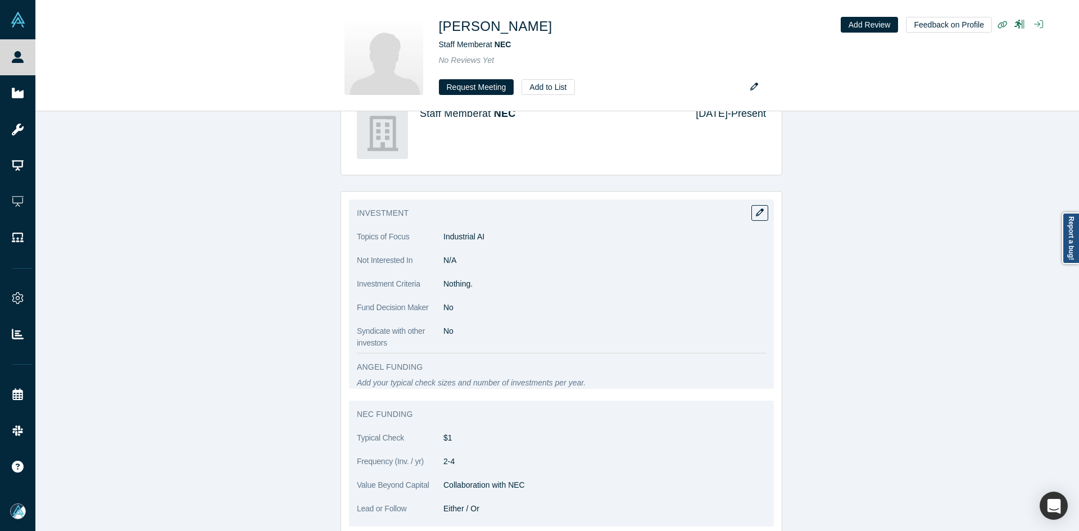
scroll to position [993, 0]
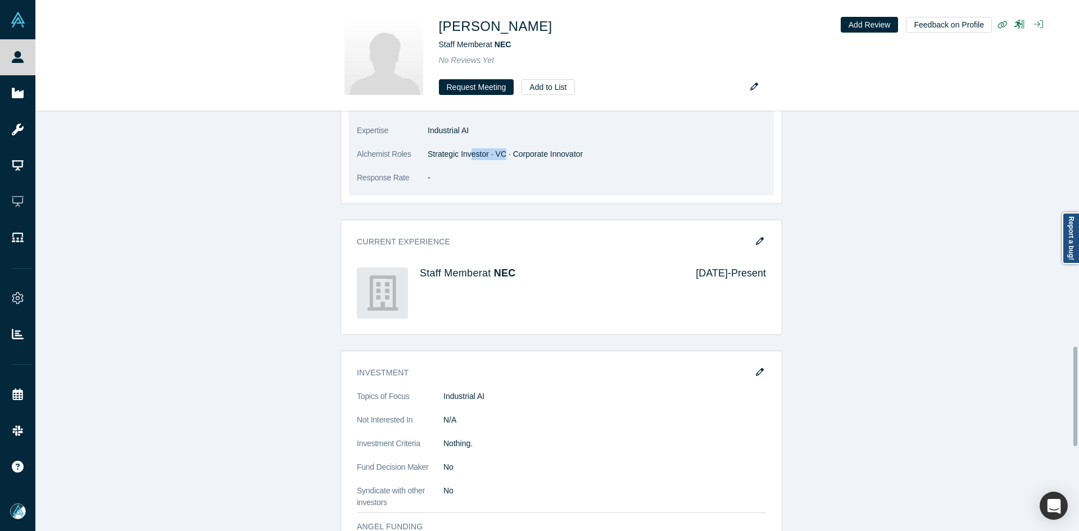
drag, startPoint x: 497, startPoint y: 143, endPoint x: 434, endPoint y: 134, distance: 63.6
click at [442, 148] on dd "Strategic Investor · VC · Corporate Innovator" at bounding box center [597, 154] width 338 height 12
click at [468, 172] on dd "-" at bounding box center [597, 178] width 338 height 12
drag, startPoint x: 448, startPoint y: 138, endPoint x: 524, endPoint y: 140, distance: 75.9
click at [524, 148] on dd "Strategic Investor · VC · Corporate Innovator" at bounding box center [597, 154] width 338 height 12
